Goal: Task Accomplishment & Management: Use online tool/utility

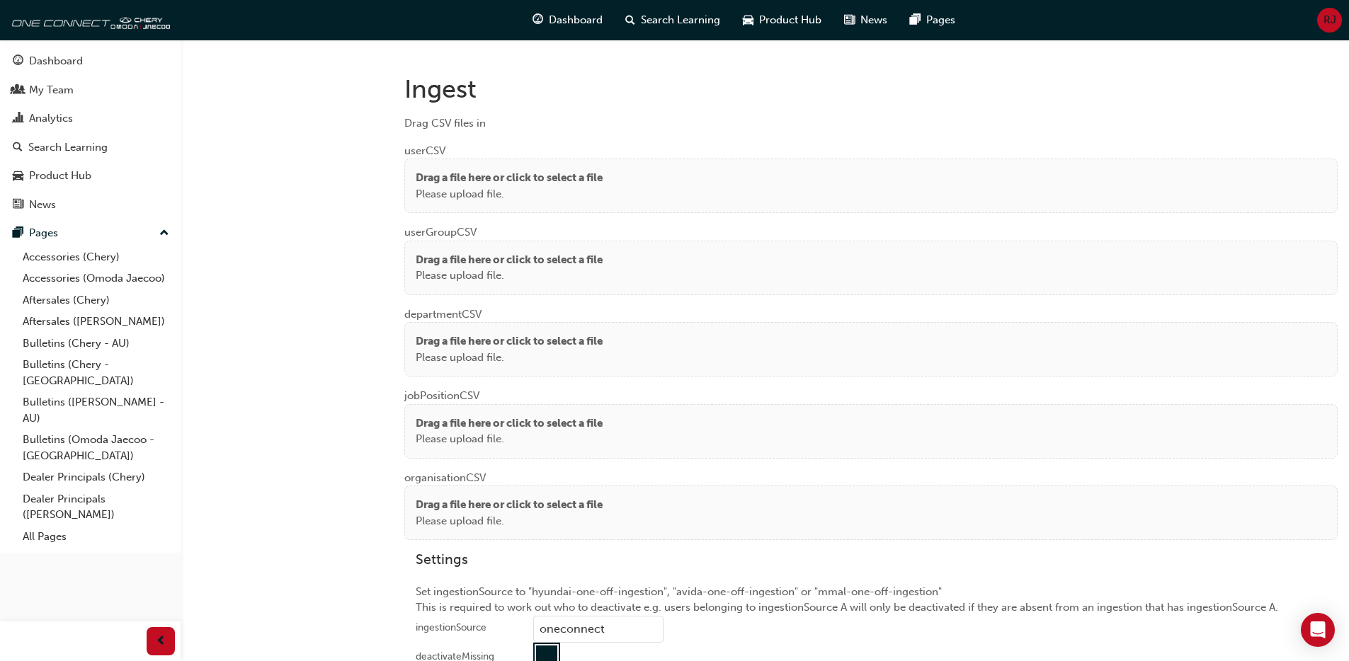
scroll to position [1076, 0]
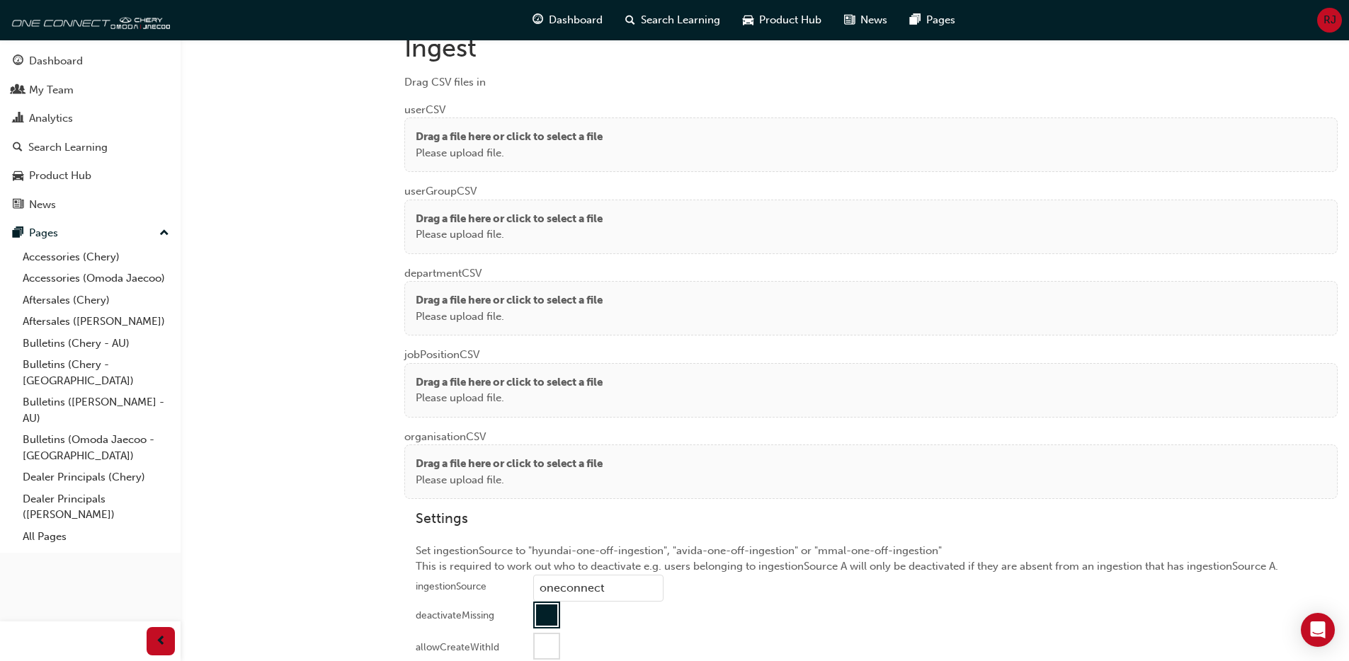
click at [474, 147] on p "Please upload file." at bounding box center [509, 153] width 187 height 16
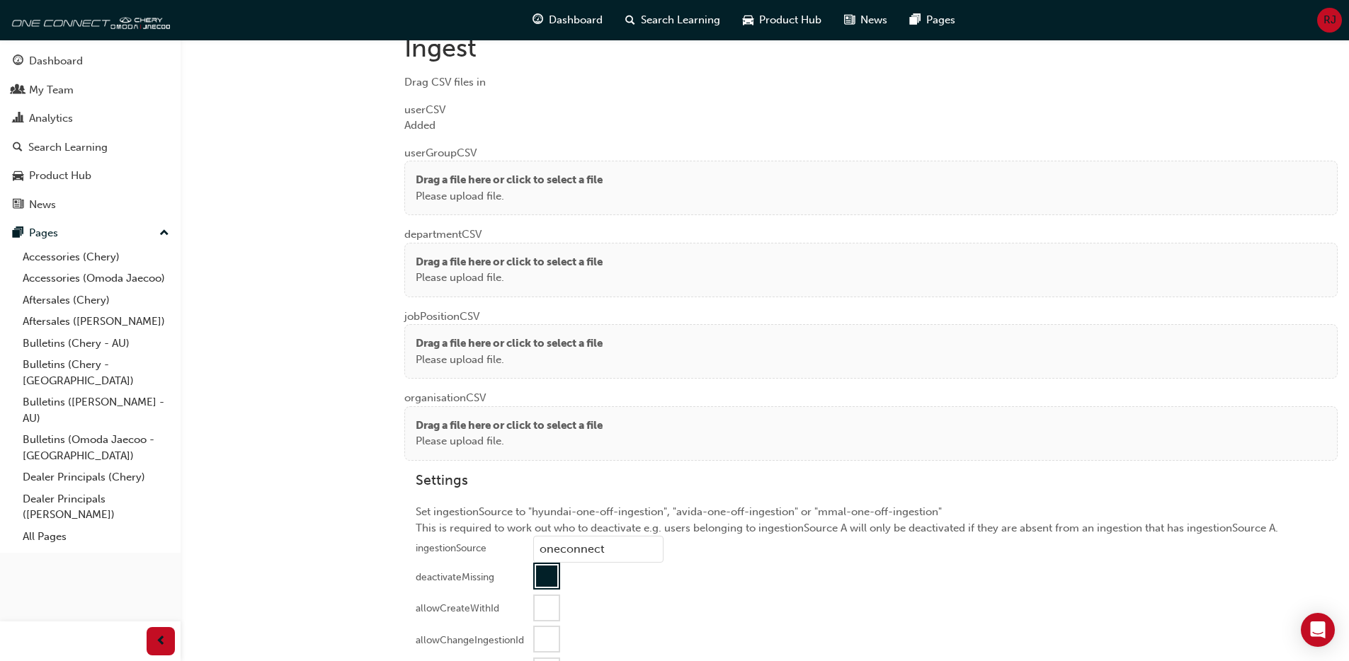
click at [486, 185] on p "Drag a file here or click to select a file" at bounding box center [509, 180] width 187 height 16
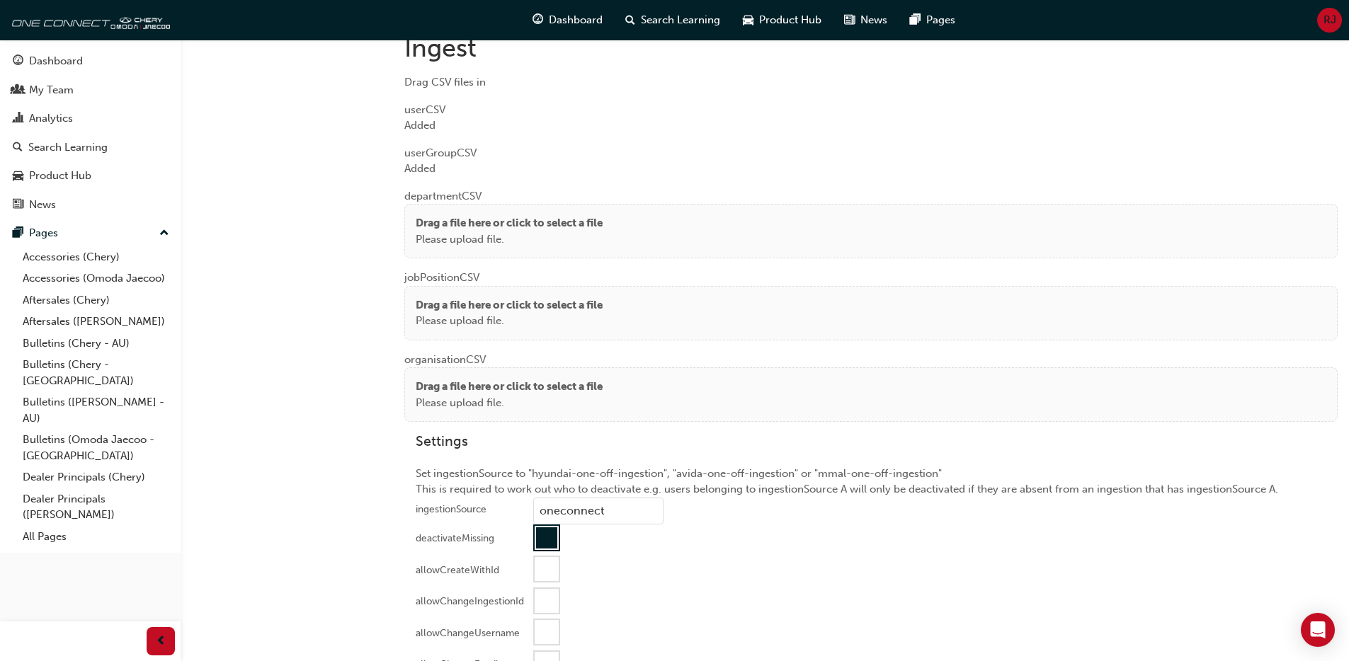
click at [457, 236] on p "Please upload file." at bounding box center [509, 240] width 187 height 16
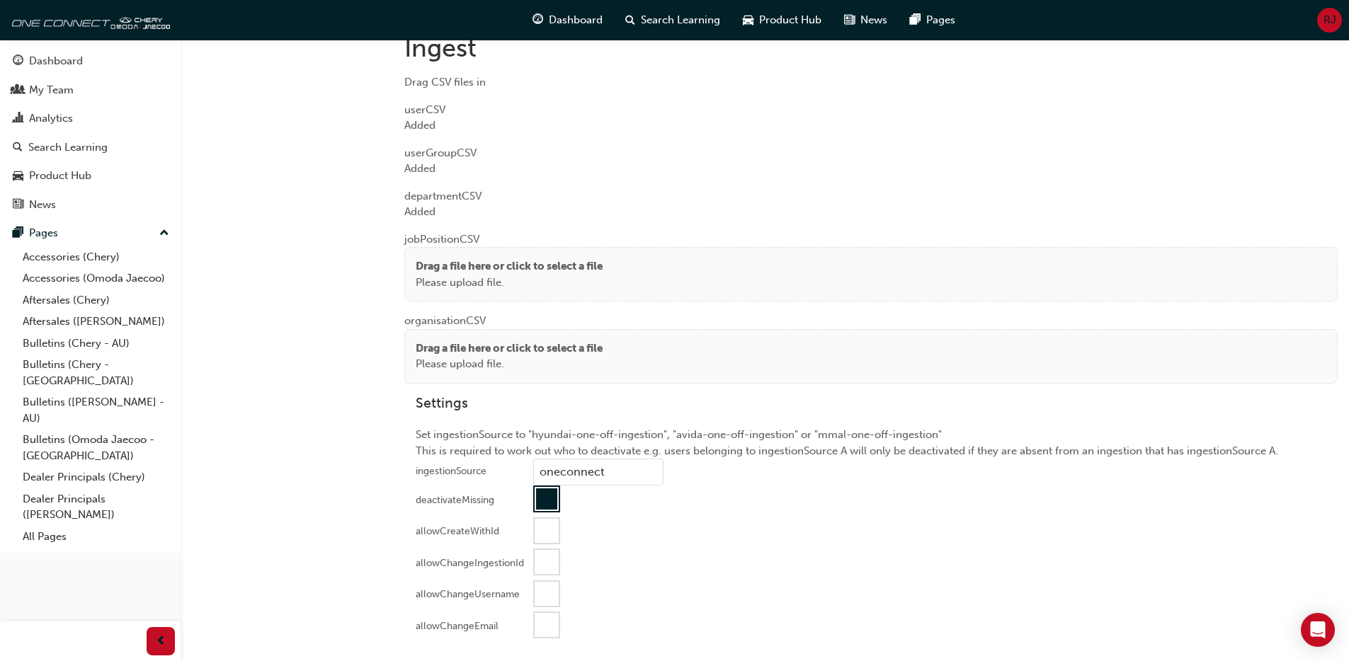
click at [466, 264] on p "Drag a file here or click to select a file" at bounding box center [509, 266] width 187 height 16
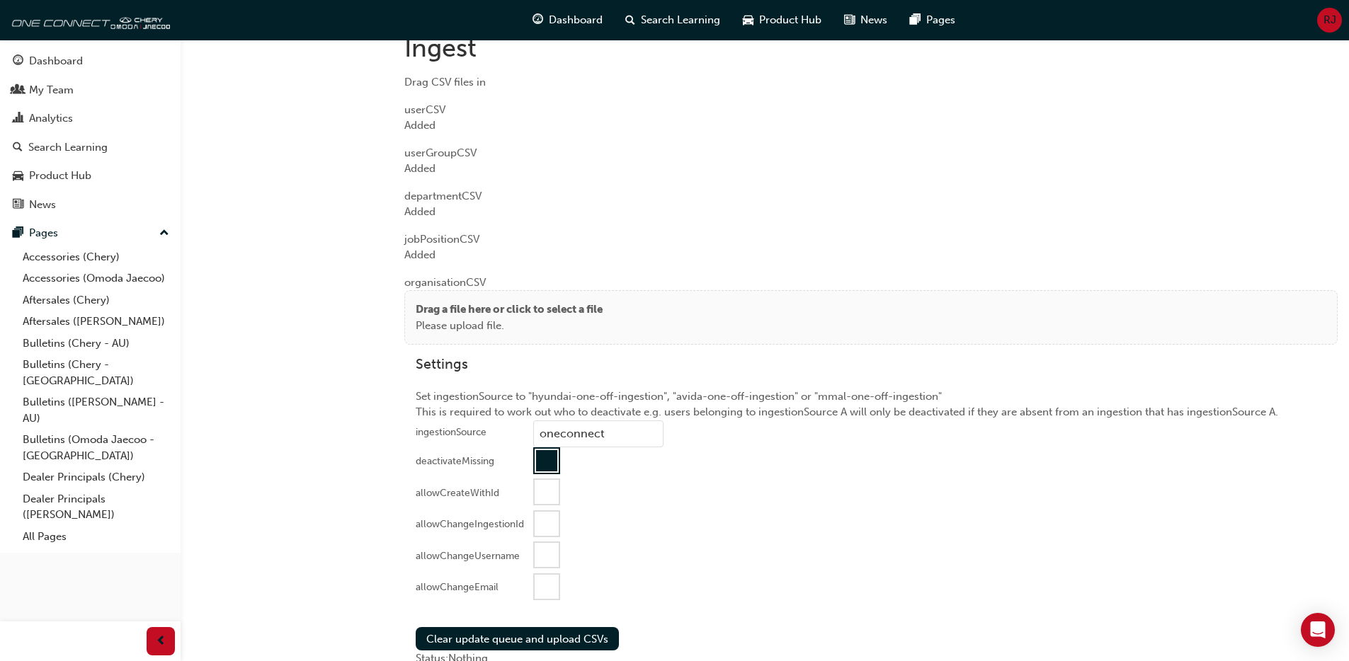
click at [433, 325] on p "Please upload file." at bounding box center [509, 326] width 187 height 16
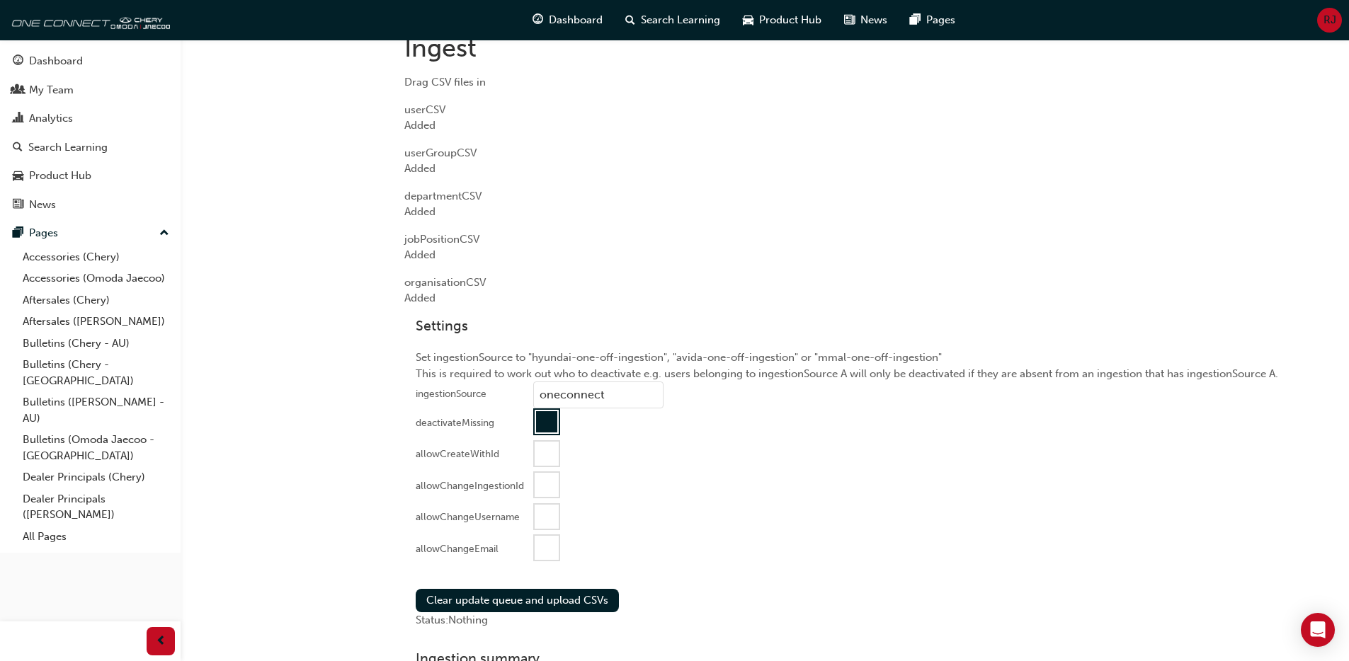
click at [535, 554] on div at bounding box center [547, 548] width 24 height 24
click at [501, 603] on button "Clear update queue and upload CSVs" at bounding box center [517, 600] width 203 height 23
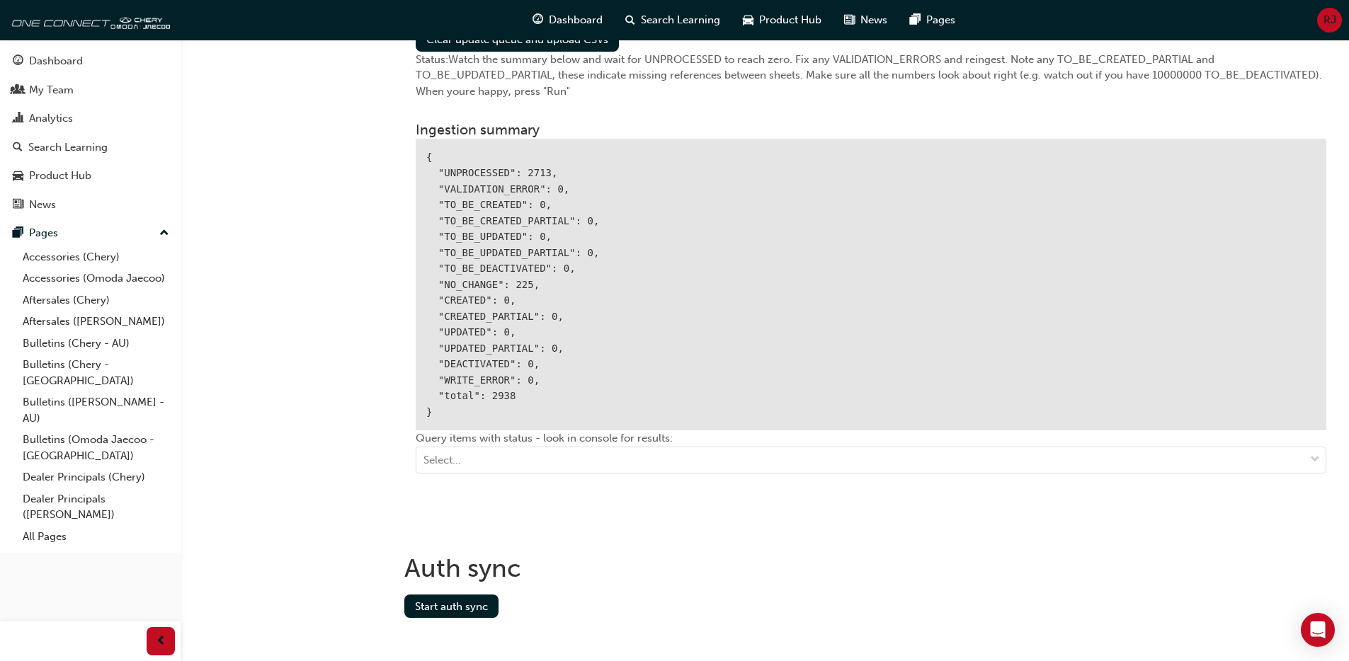
scroll to position [1631, 0]
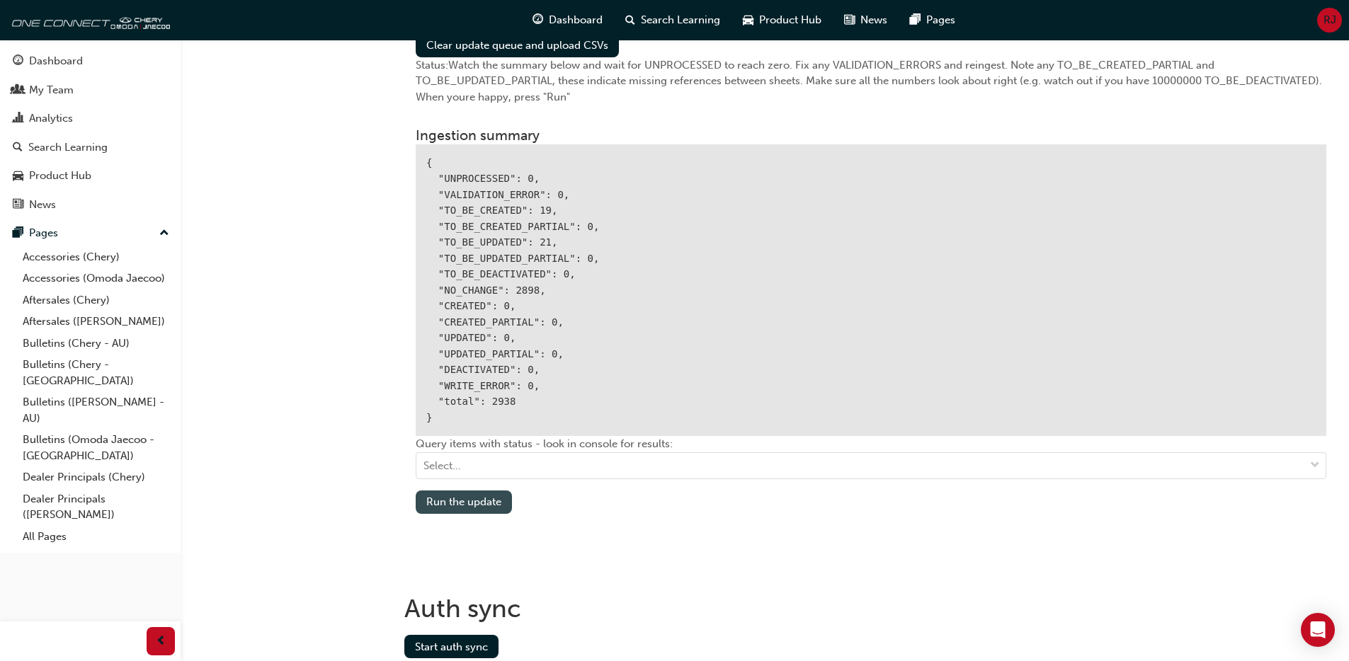
click at [473, 509] on button "Run the update" at bounding box center [464, 502] width 96 height 23
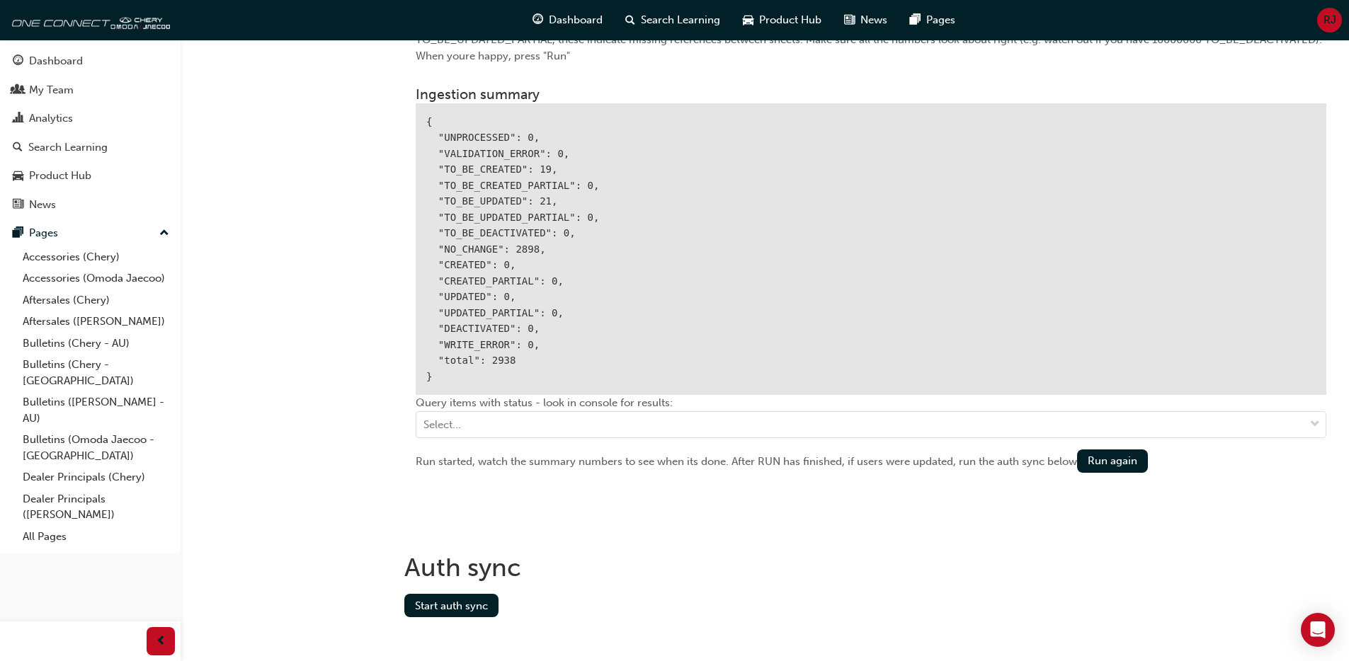
scroll to position [1685, 0]
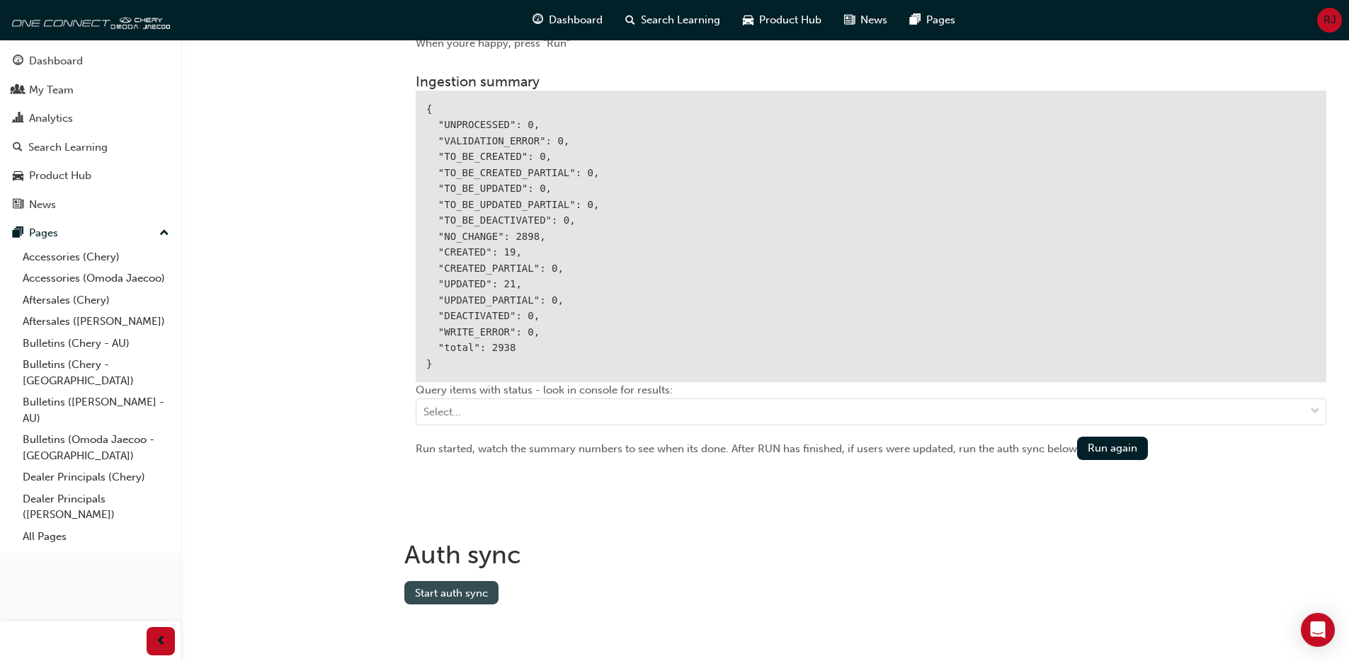
click at [418, 595] on button "Start auth sync" at bounding box center [451, 592] width 94 height 23
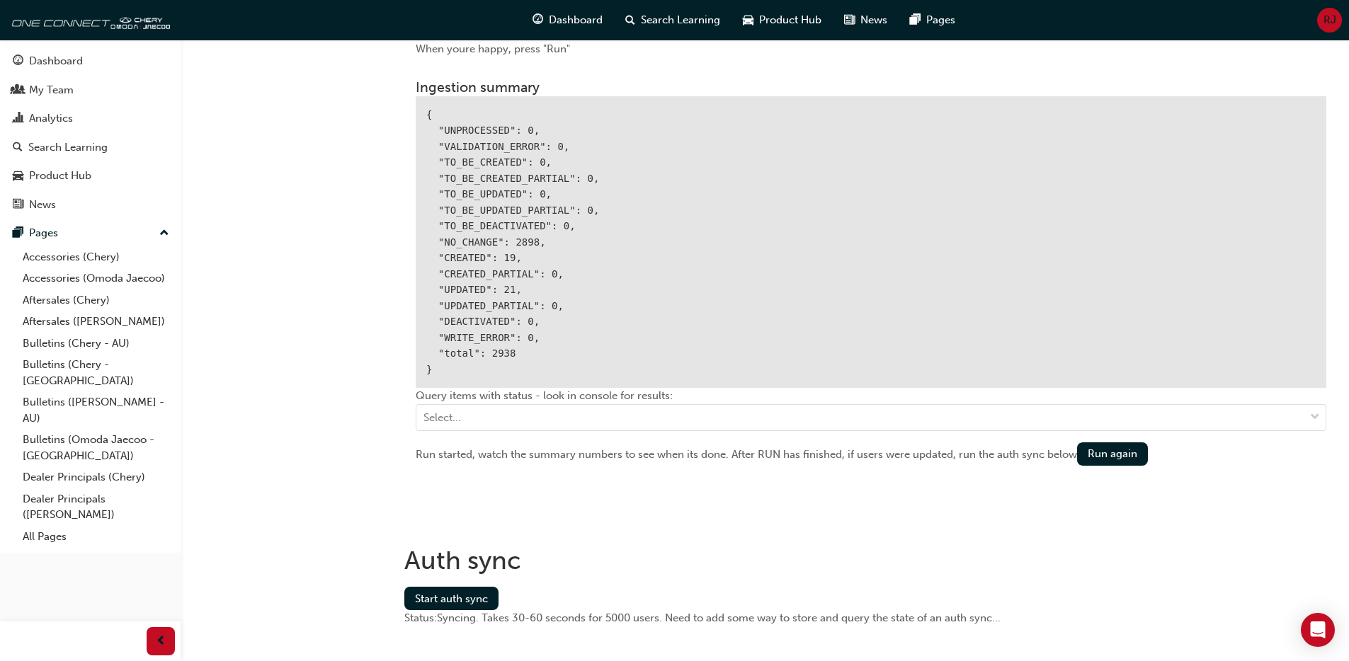
scroll to position [1701, 0]
